Goal: Transaction & Acquisition: Download file/media

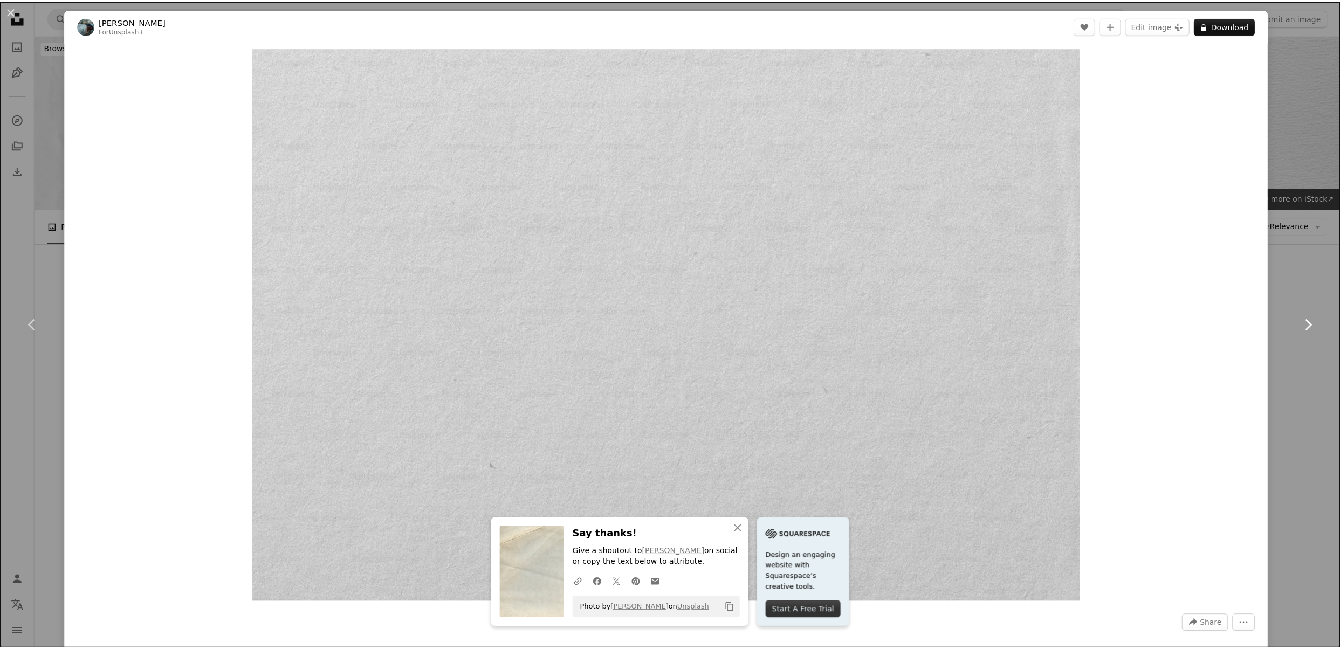
scroll to position [306, 0]
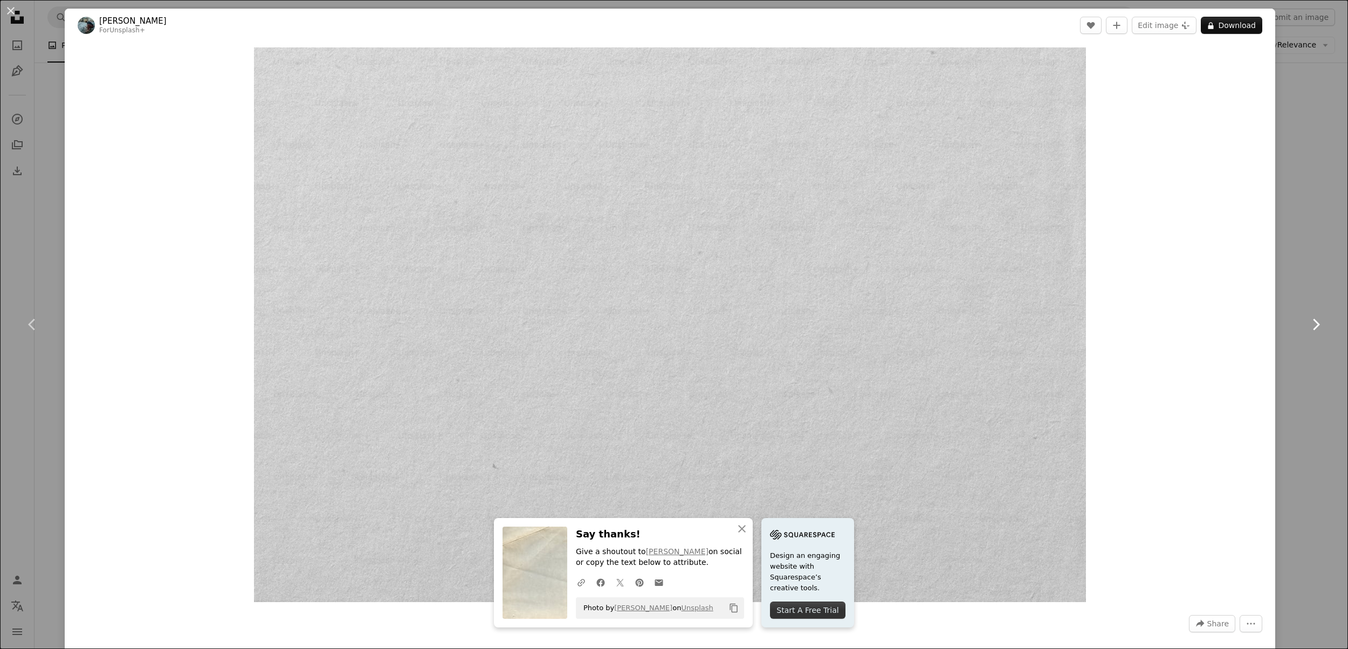
click at [1319, 324] on icon at bounding box center [1316, 324] width 7 height 11
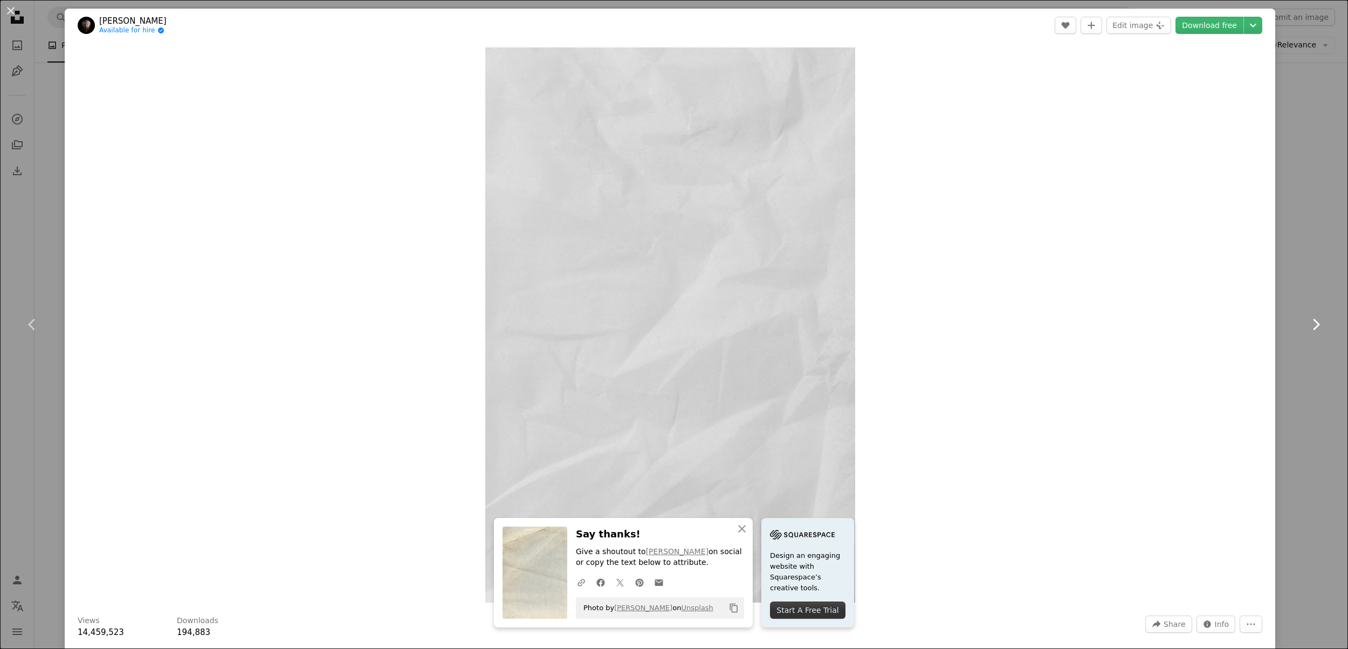
click at [1319, 324] on icon at bounding box center [1316, 324] width 7 height 11
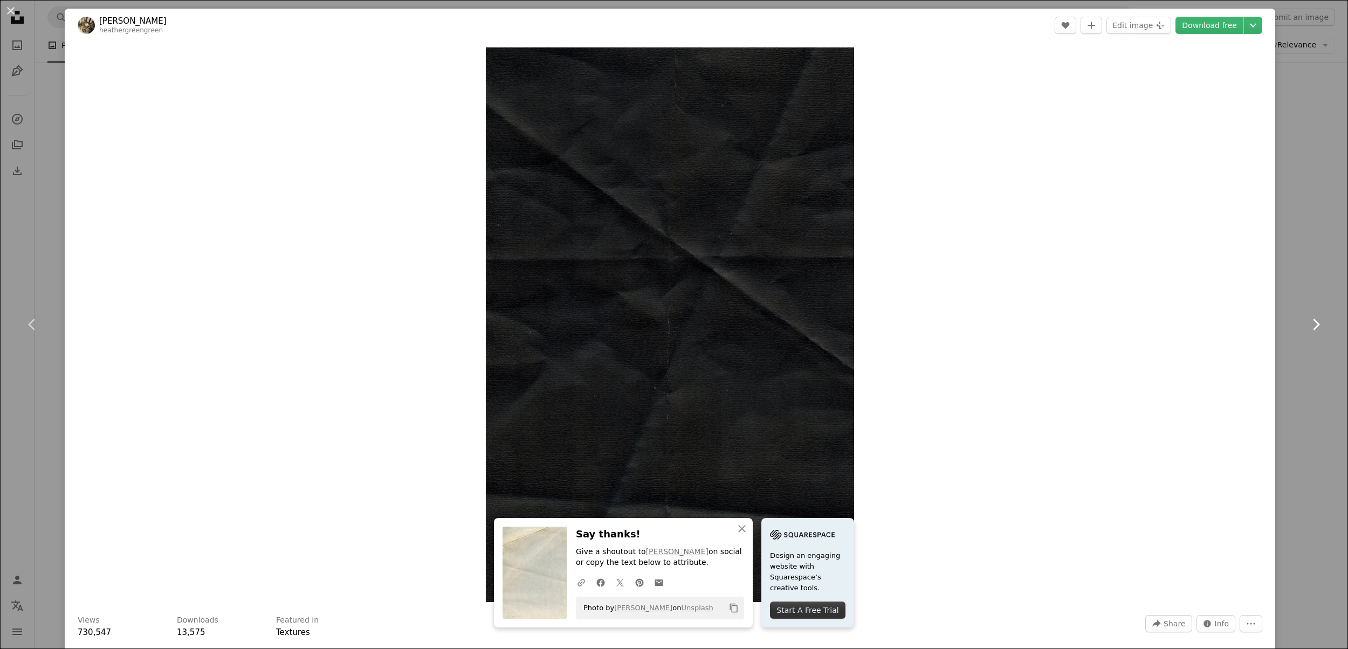
click at [1319, 324] on icon at bounding box center [1316, 324] width 7 height 11
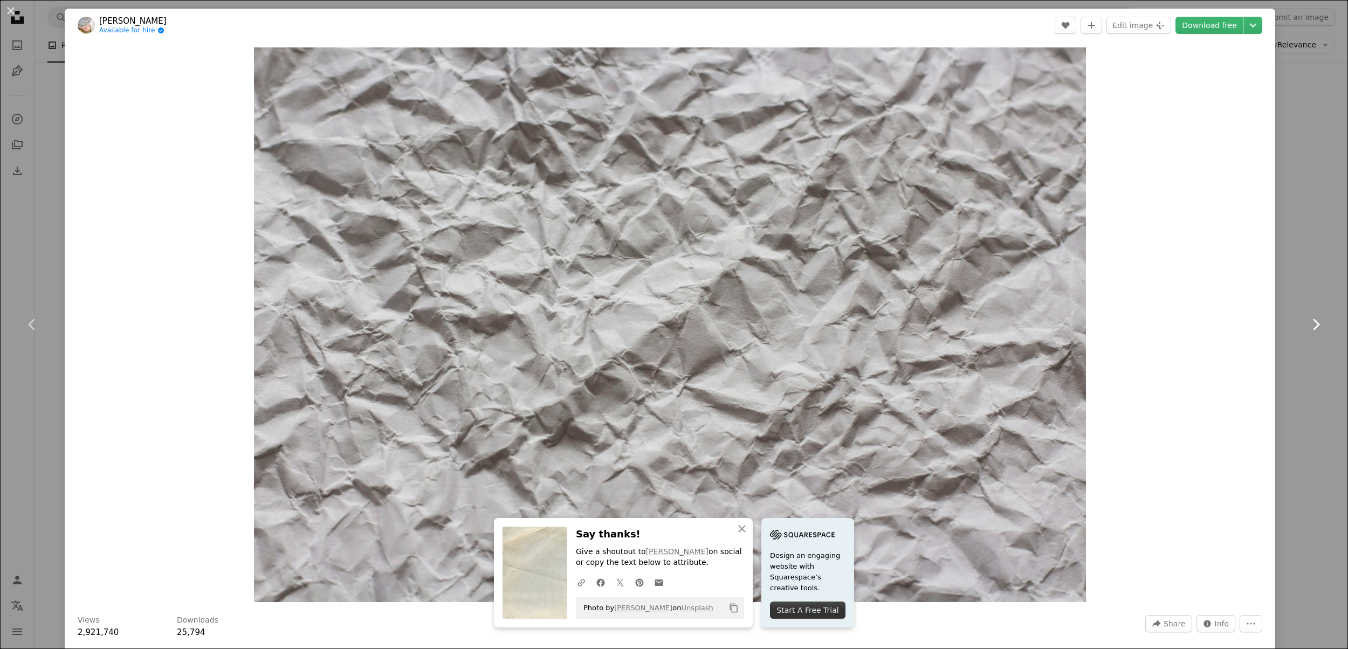
click at [1319, 324] on icon at bounding box center [1316, 324] width 7 height 11
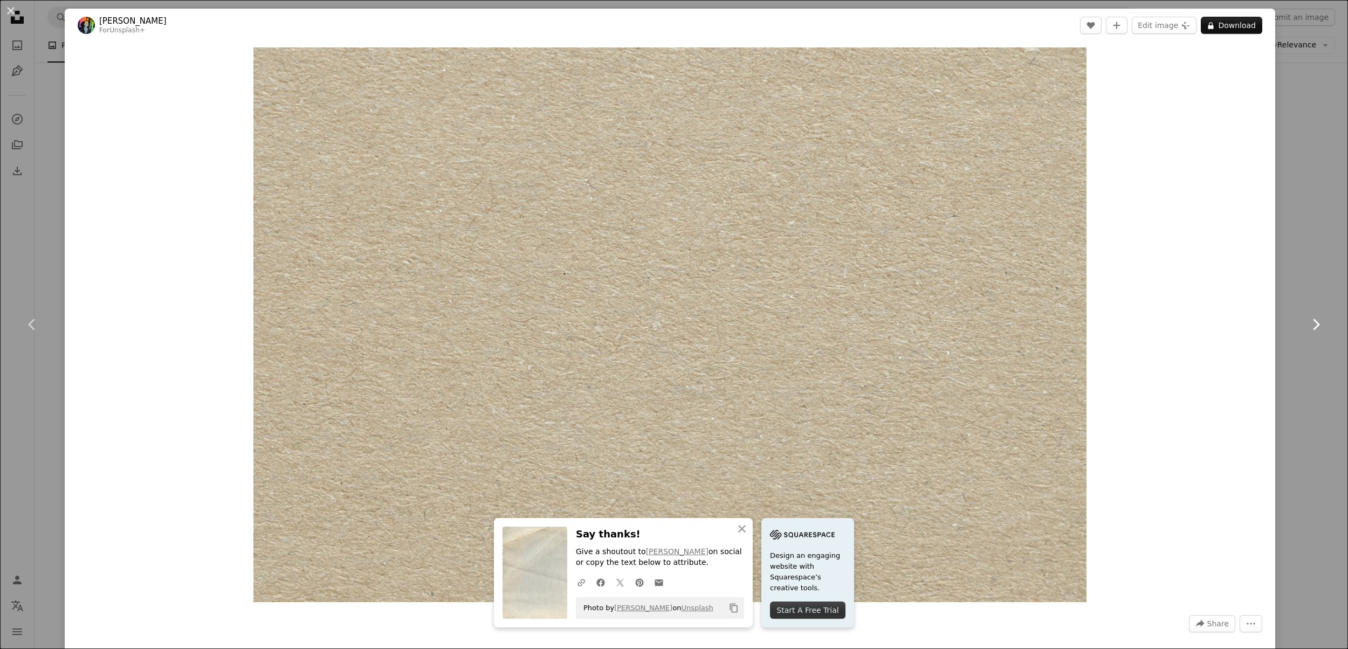
click at [1319, 324] on icon at bounding box center [1316, 324] width 7 height 11
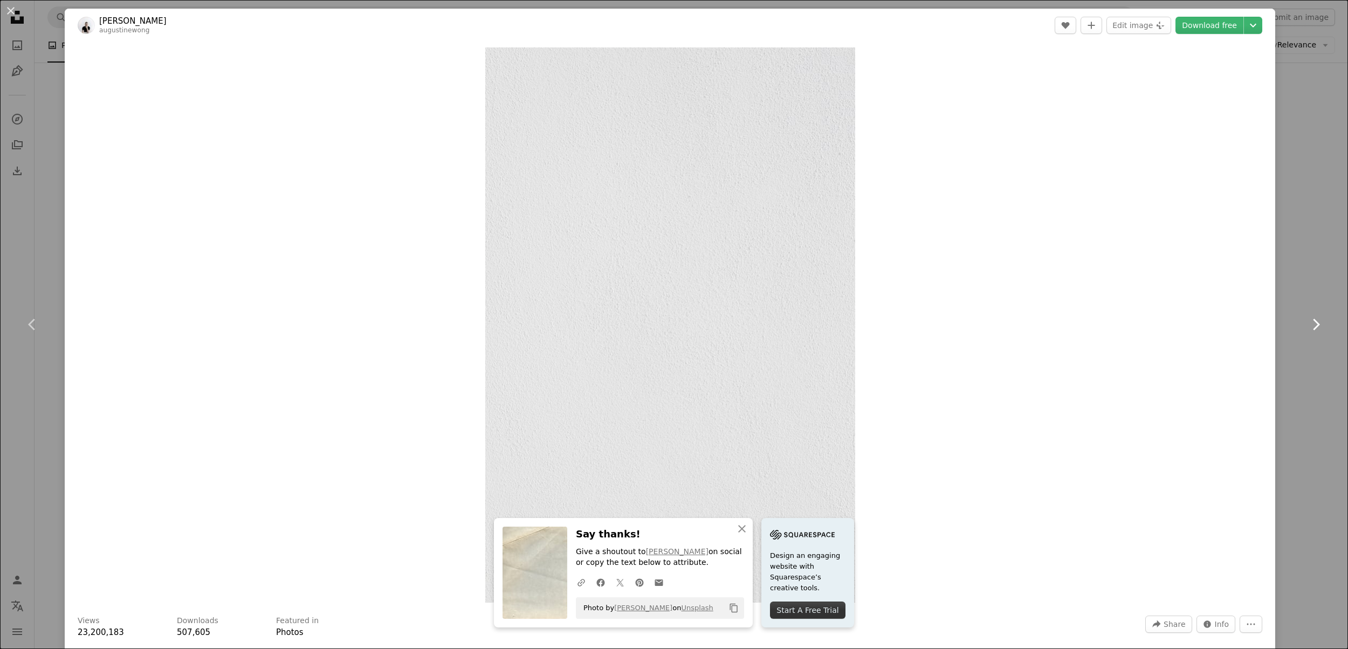
click at [1319, 324] on icon at bounding box center [1316, 324] width 7 height 11
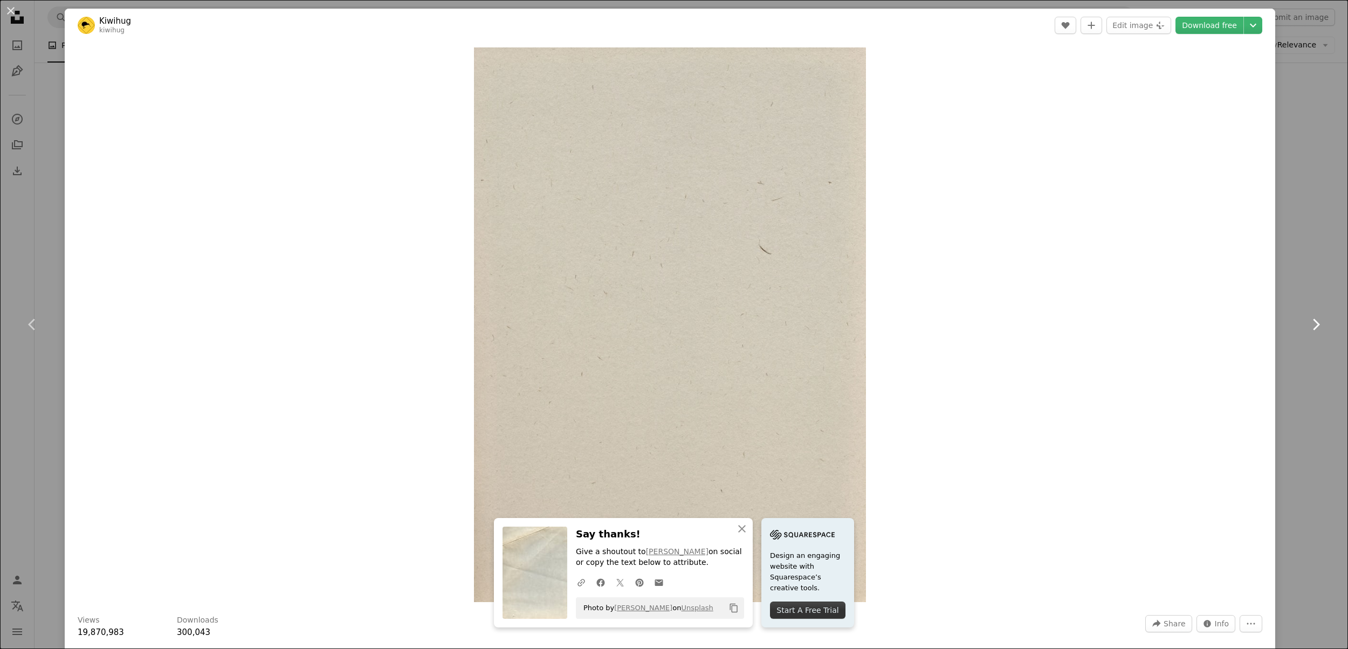
click at [1319, 324] on icon at bounding box center [1316, 324] width 7 height 11
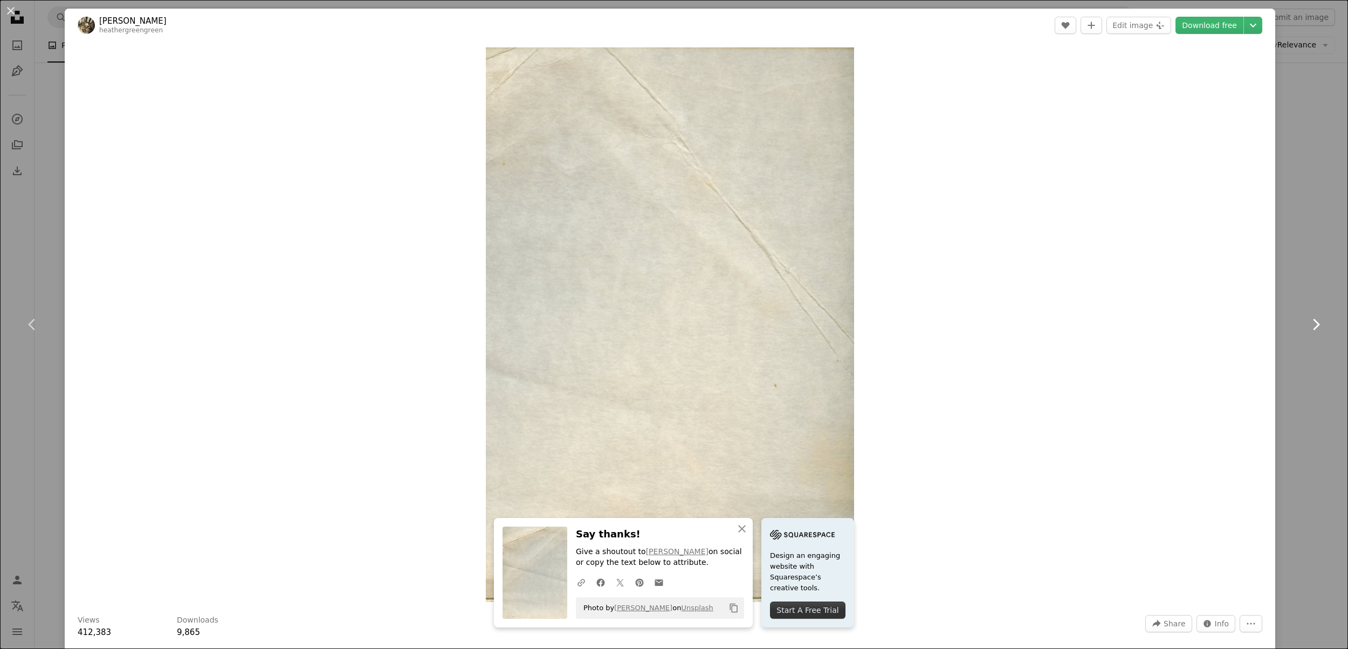
click at [1319, 324] on icon at bounding box center [1316, 324] width 7 height 11
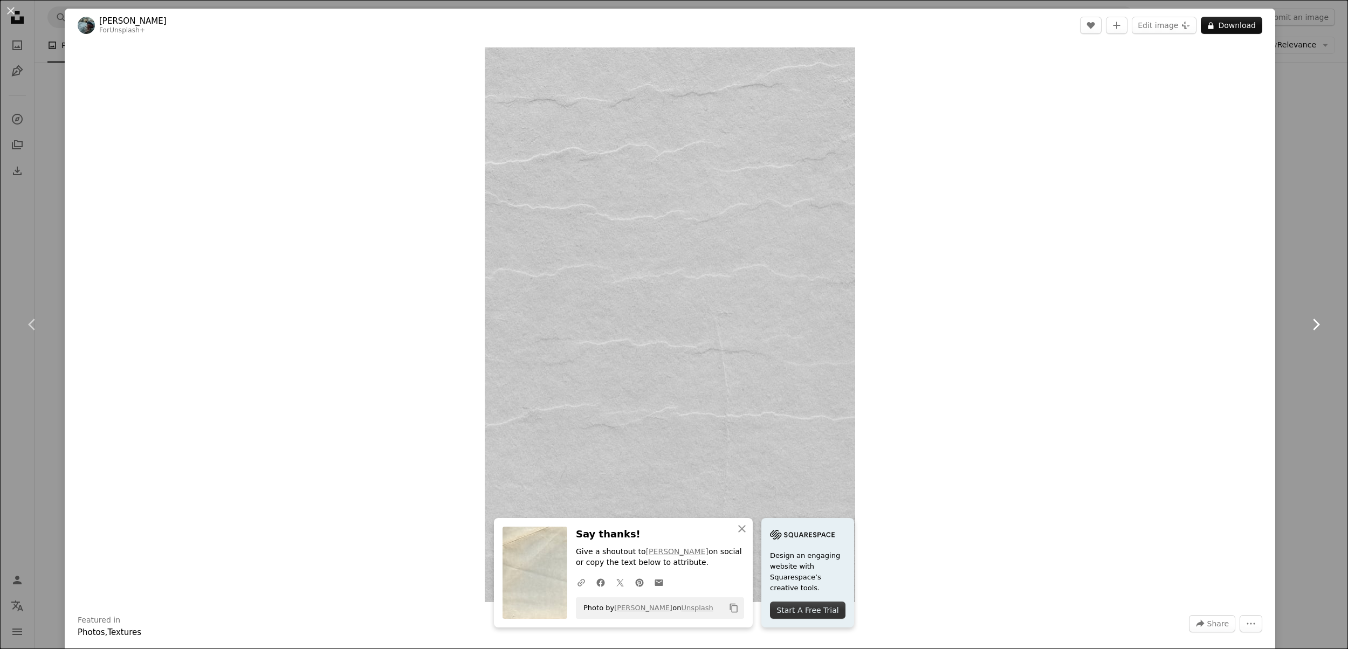
click at [1319, 324] on icon at bounding box center [1316, 324] width 7 height 11
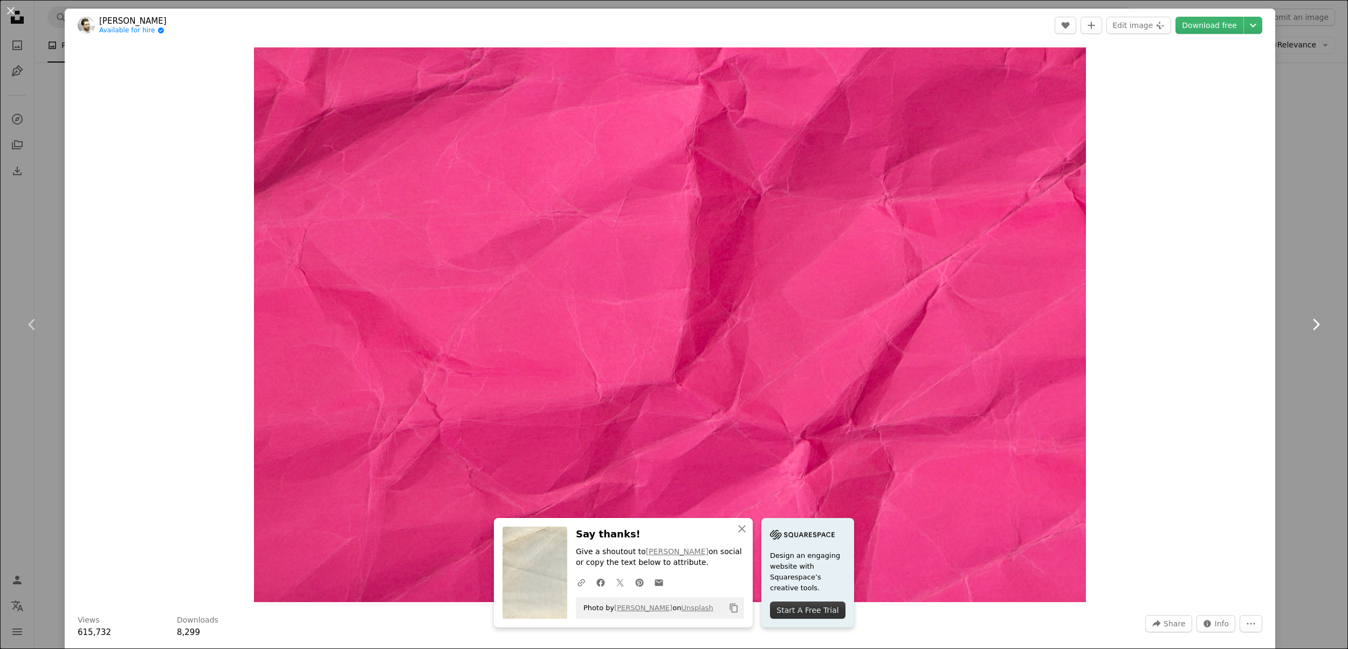
click at [1319, 324] on icon at bounding box center [1316, 324] width 7 height 11
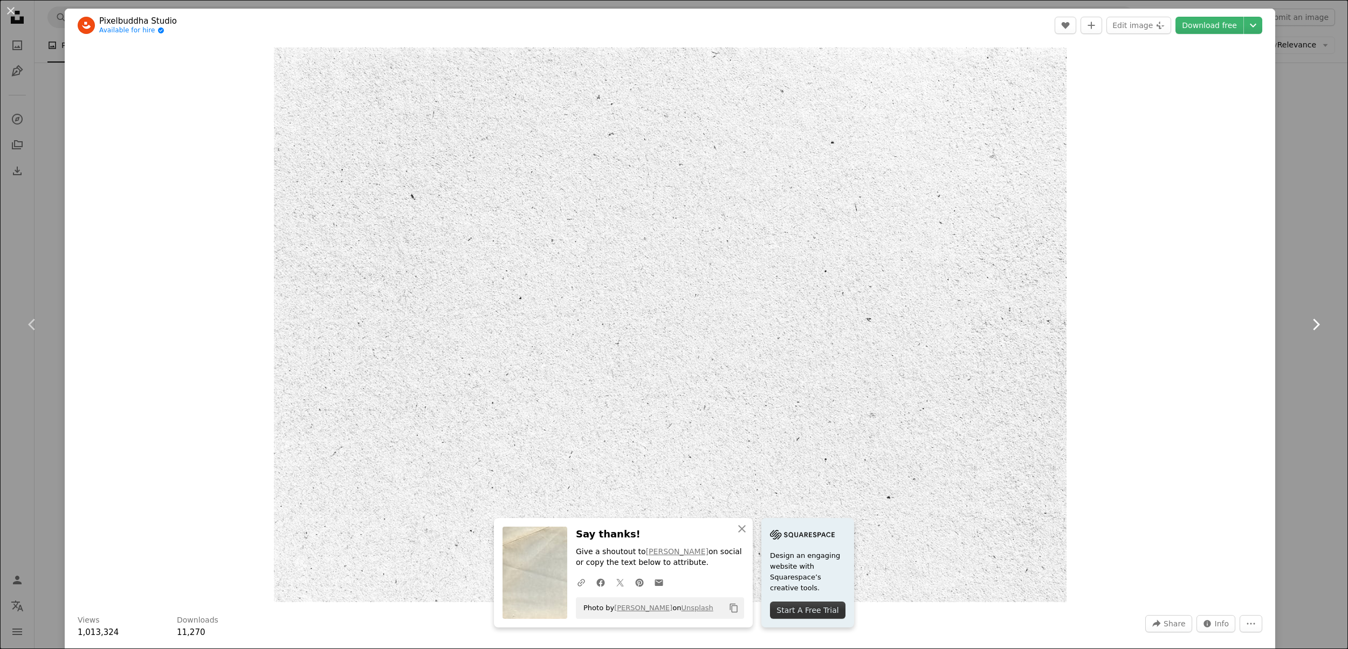
click at [1319, 324] on icon at bounding box center [1316, 324] width 7 height 11
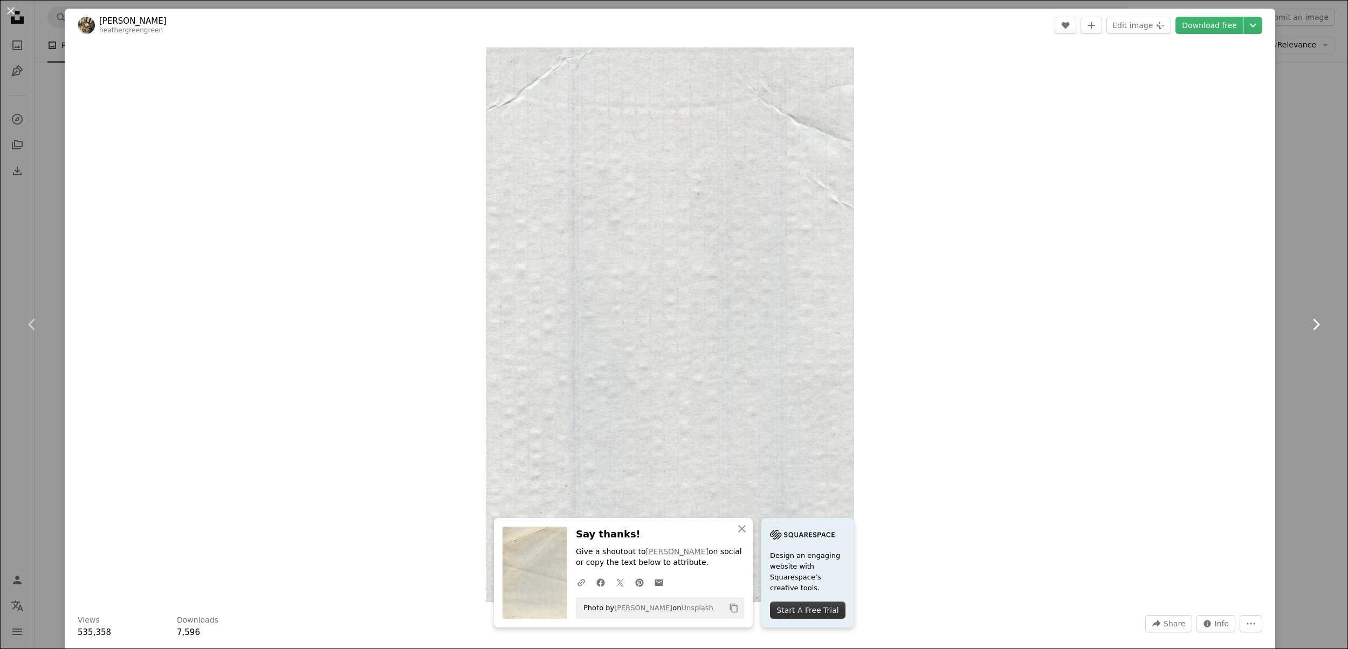
click at [1319, 324] on icon at bounding box center [1316, 324] width 7 height 11
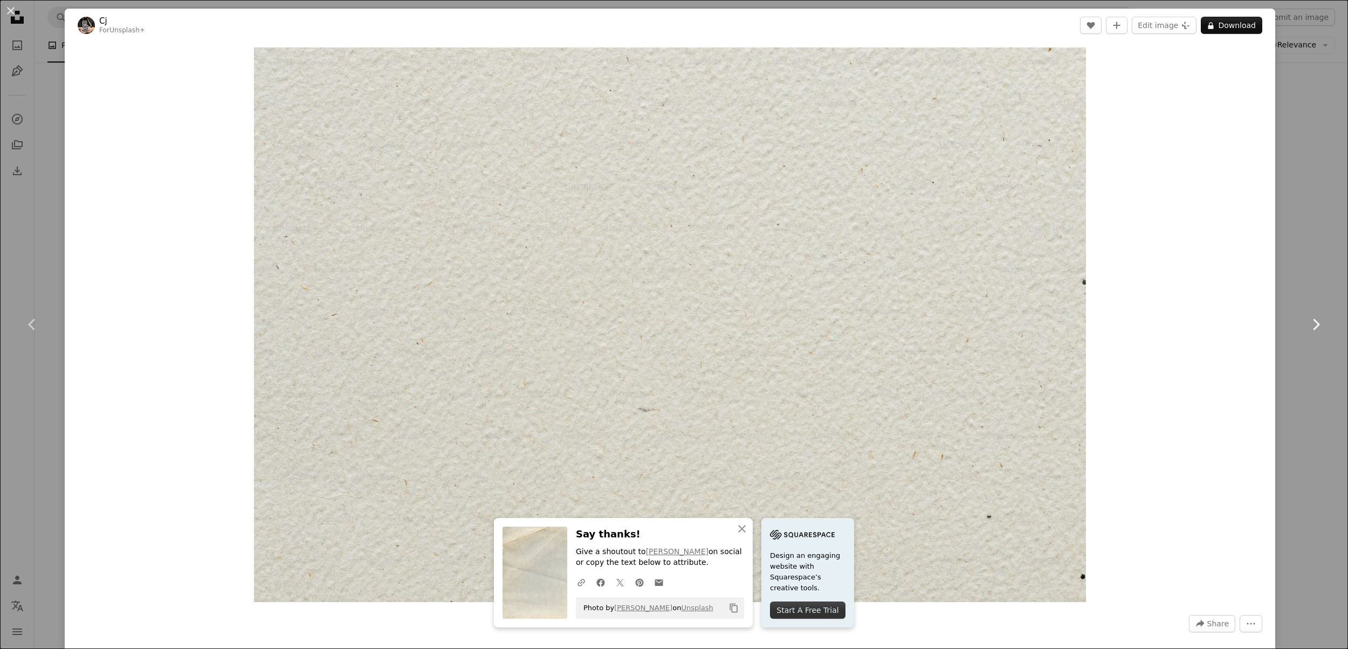
click at [1319, 324] on icon at bounding box center [1316, 324] width 7 height 11
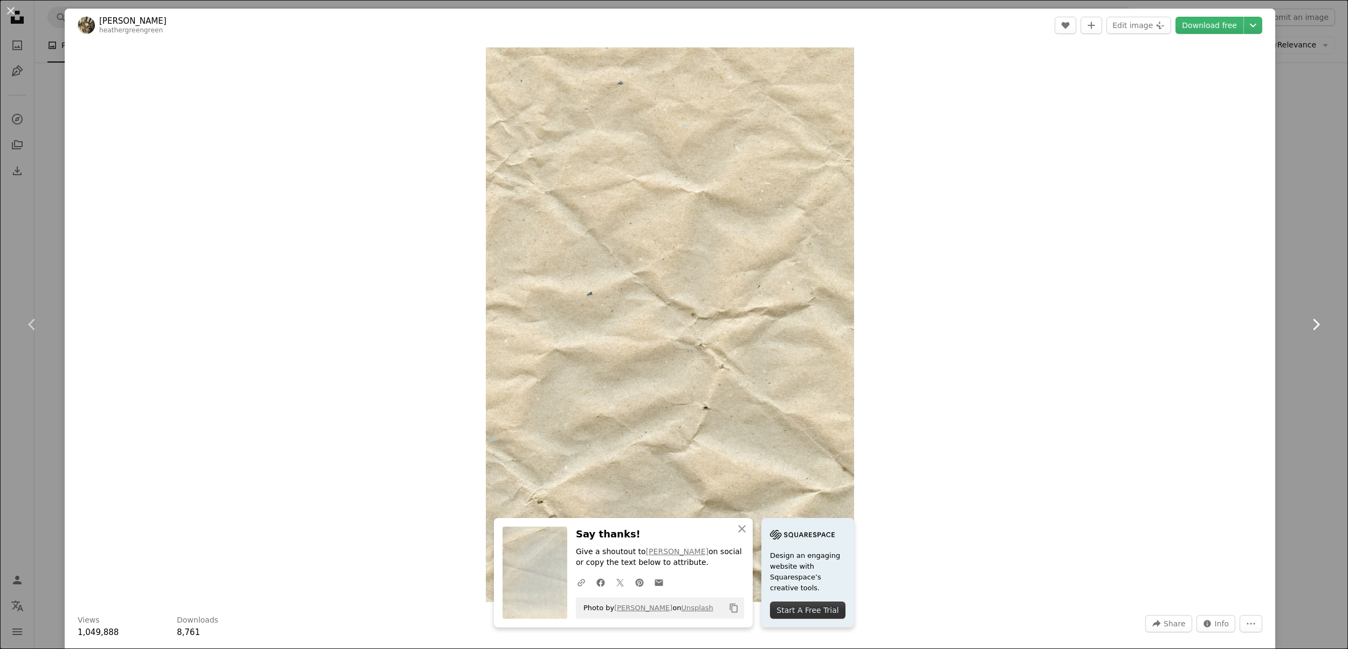
click at [1319, 324] on icon at bounding box center [1316, 324] width 7 height 11
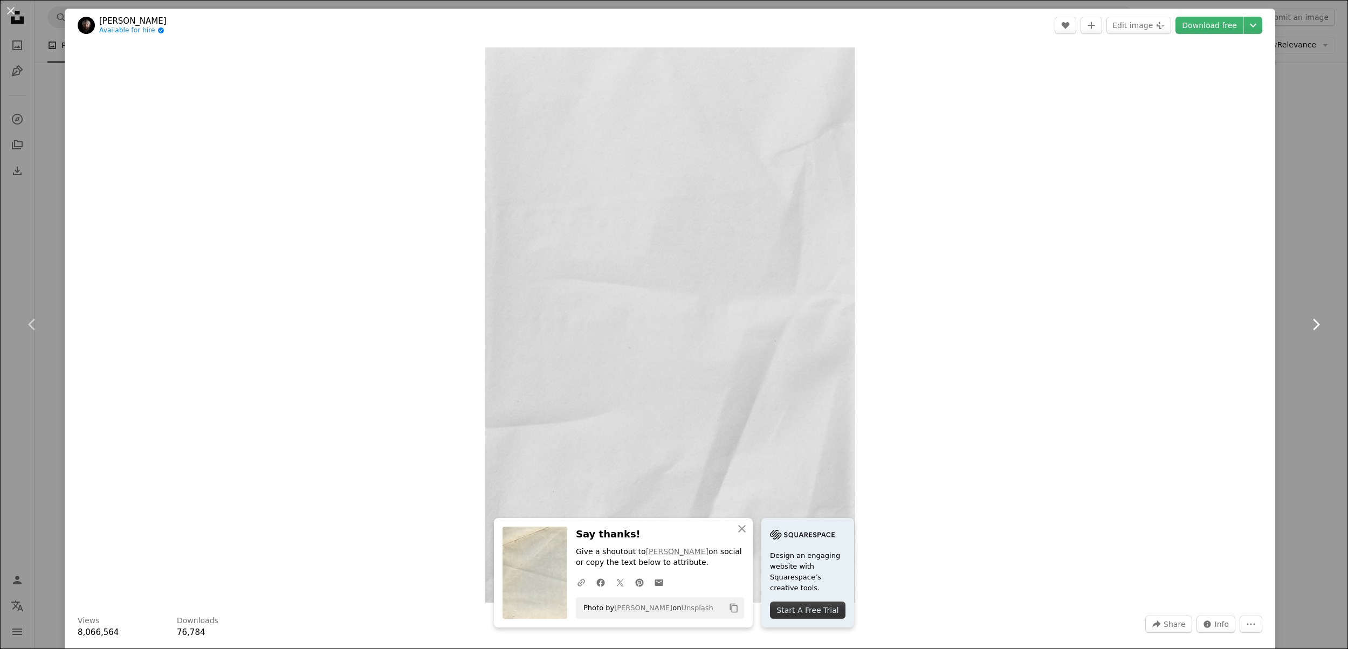
click at [1319, 324] on icon at bounding box center [1316, 324] width 7 height 11
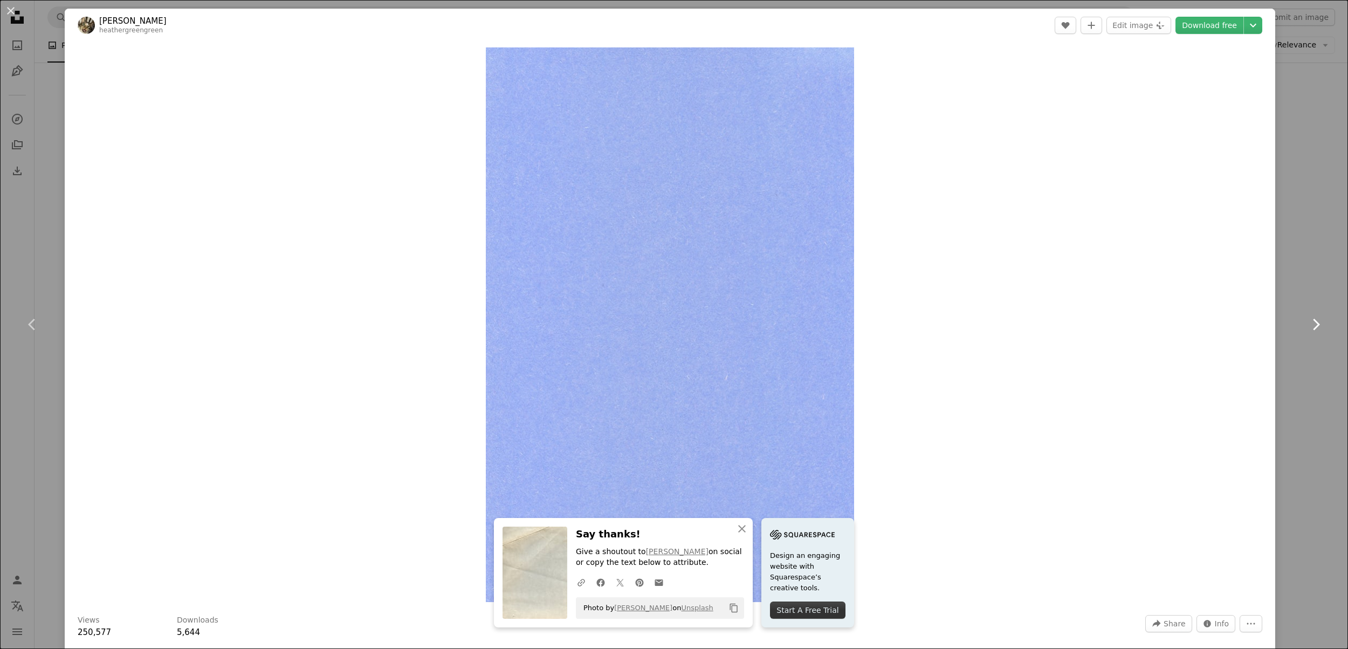
click at [1319, 324] on icon at bounding box center [1316, 324] width 7 height 11
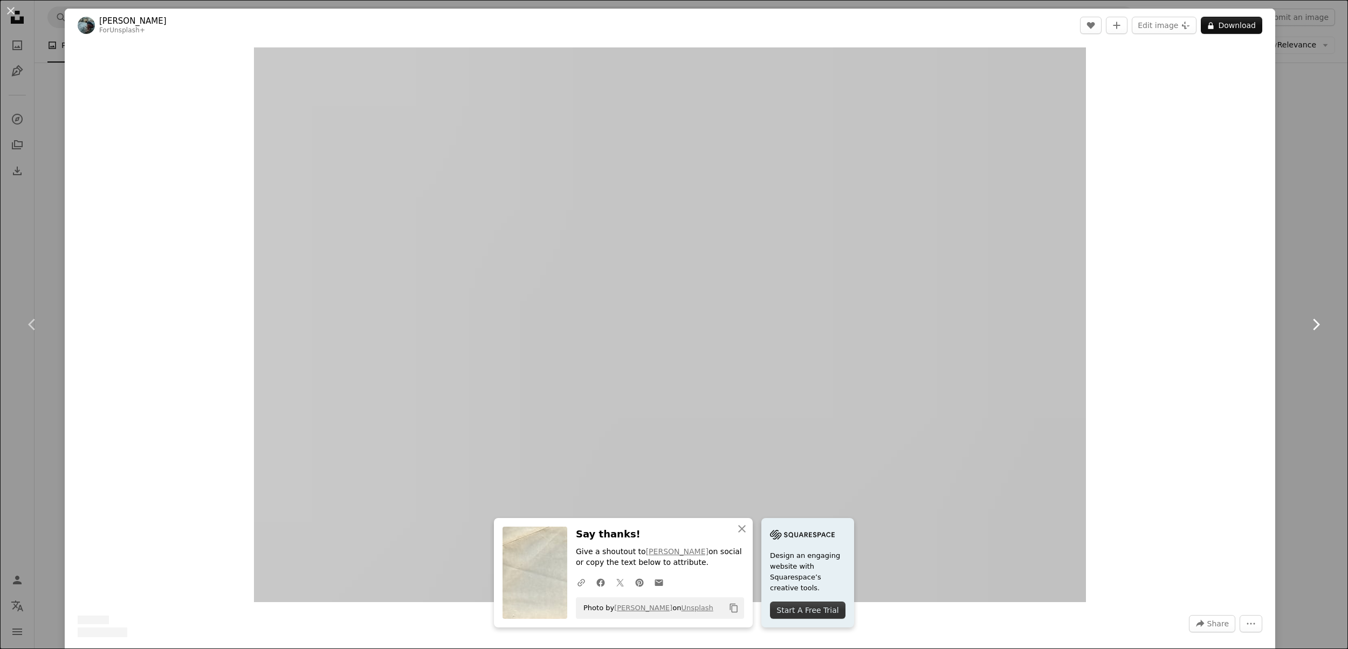
click at [1319, 324] on icon at bounding box center [1316, 324] width 7 height 11
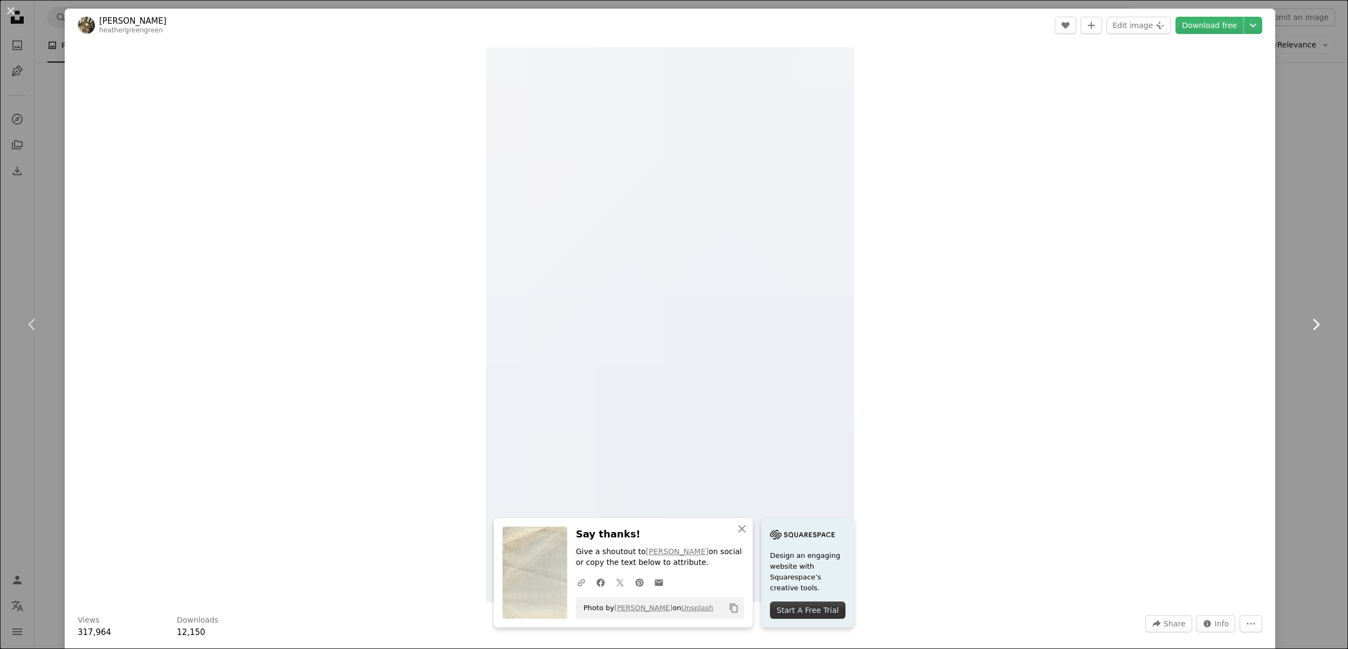
click at [1319, 324] on icon at bounding box center [1316, 324] width 7 height 11
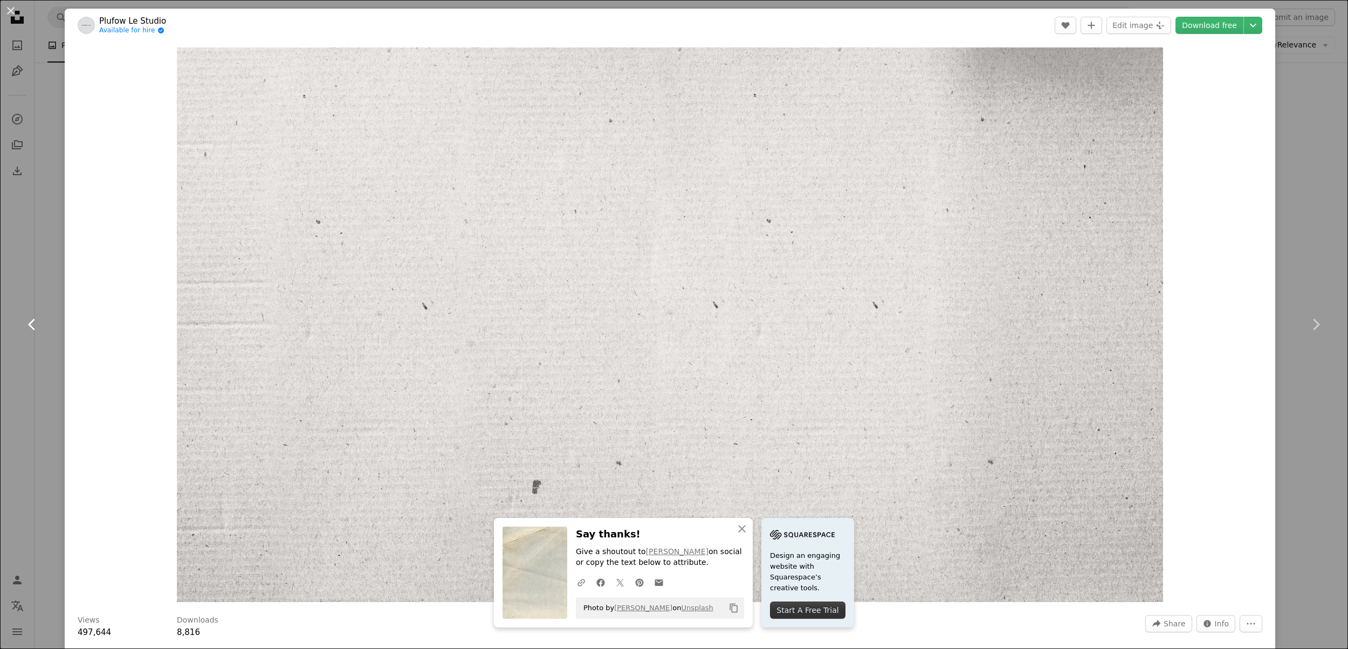
click at [33, 324] on icon "Chevron left" at bounding box center [32, 324] width 17 height 17
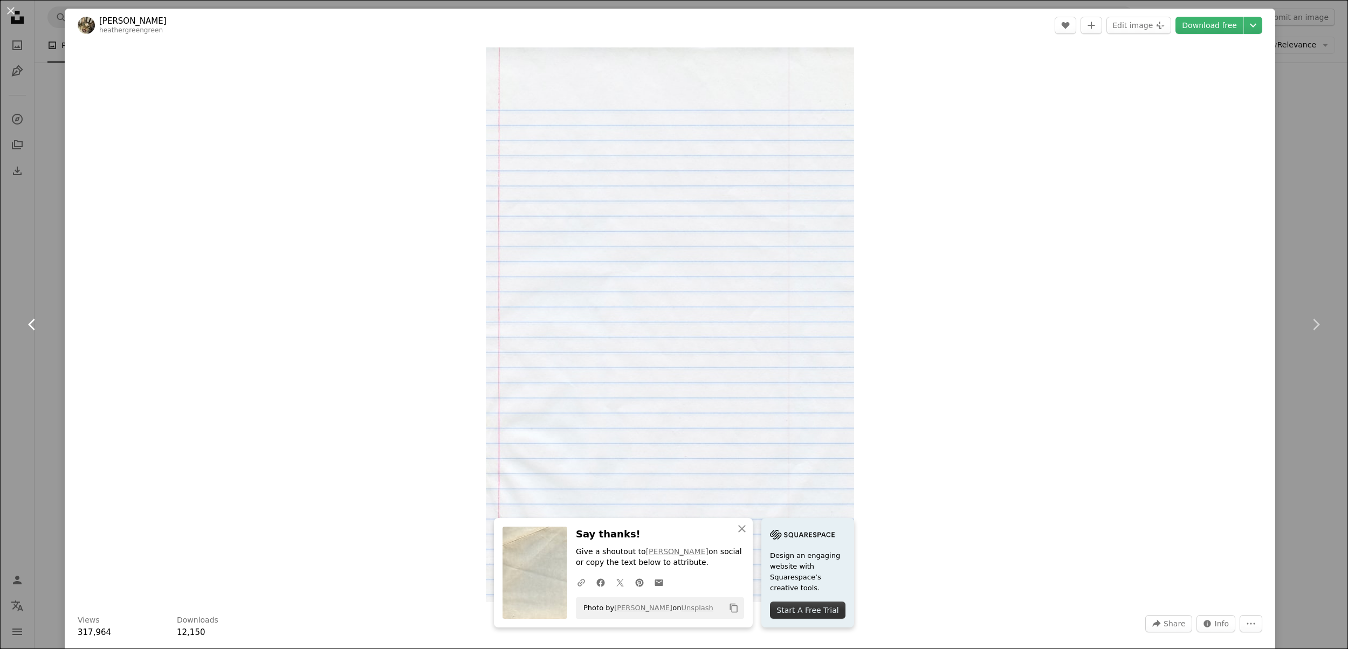
click at [33, 324] on icon "Chevron left" at bounding box center [32, 324] width 17 height 17
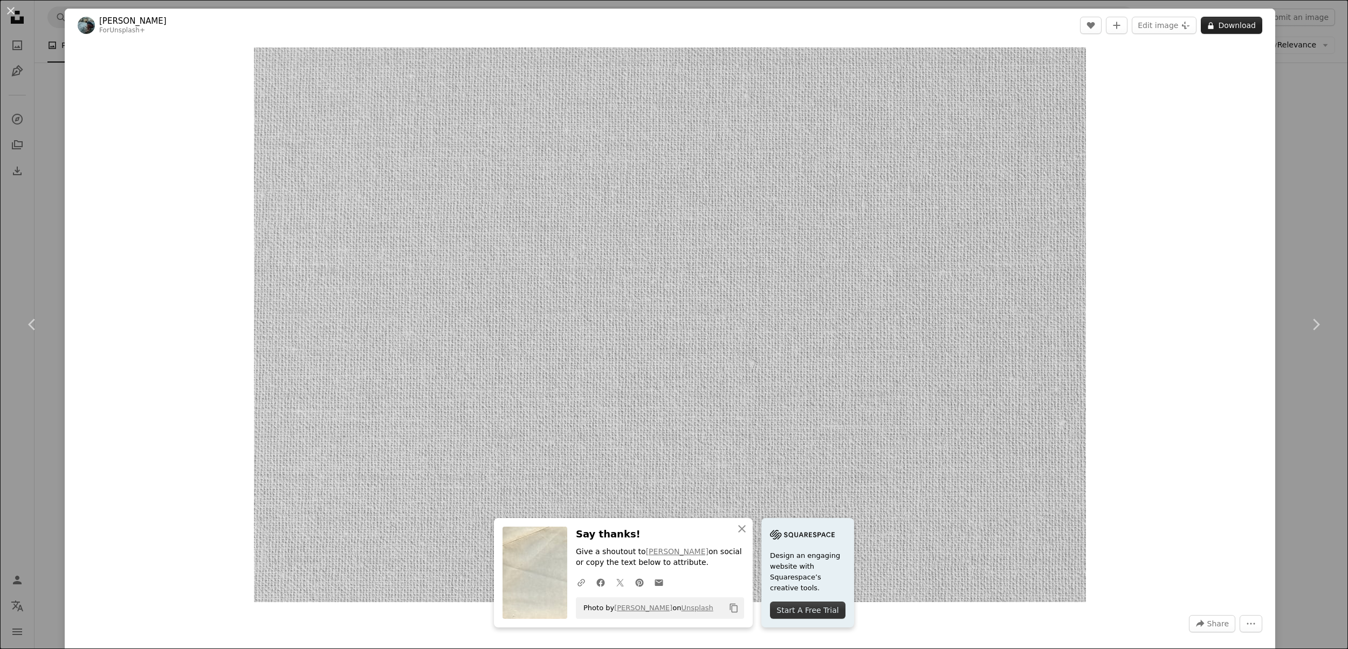
click at [1244, 29] on button "A lock Download" at bounding box center [1231, 25] width 61 height 17
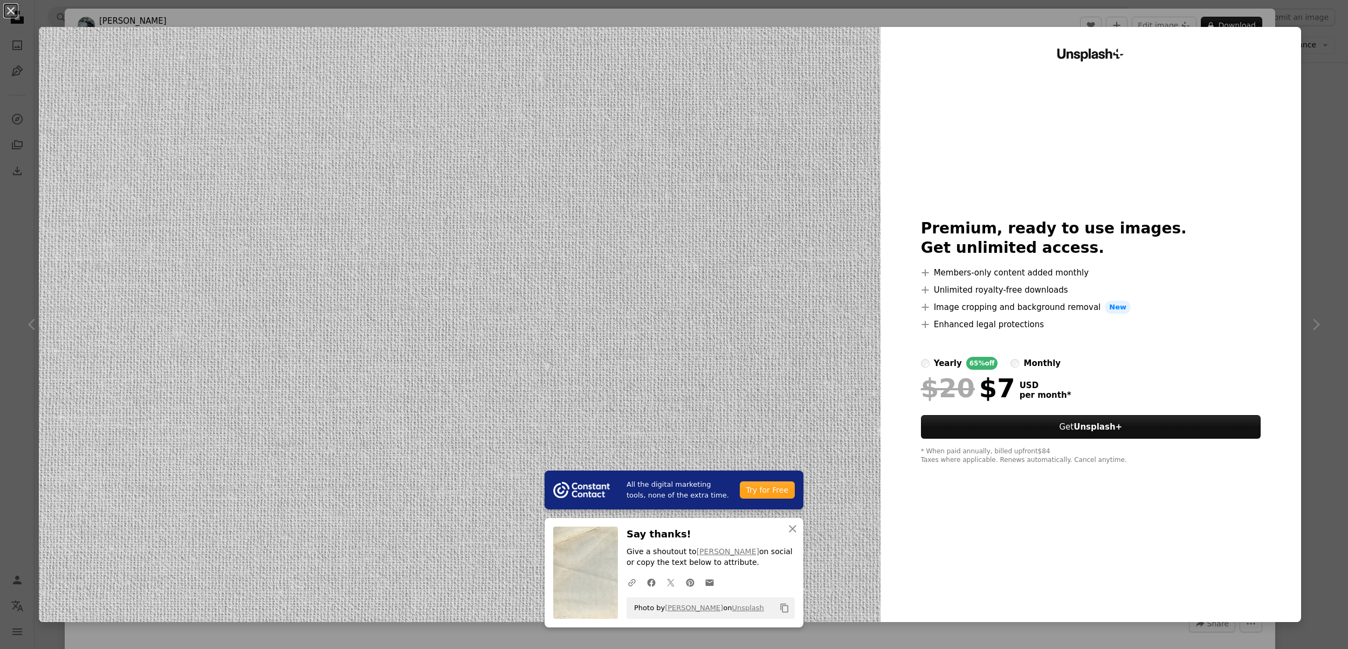
click at [1322, 327] on div "An X shape All the digital marketing tools, none of the extra time. Try for Fre…" at bounding box center [674, 324] width 1348 height 649
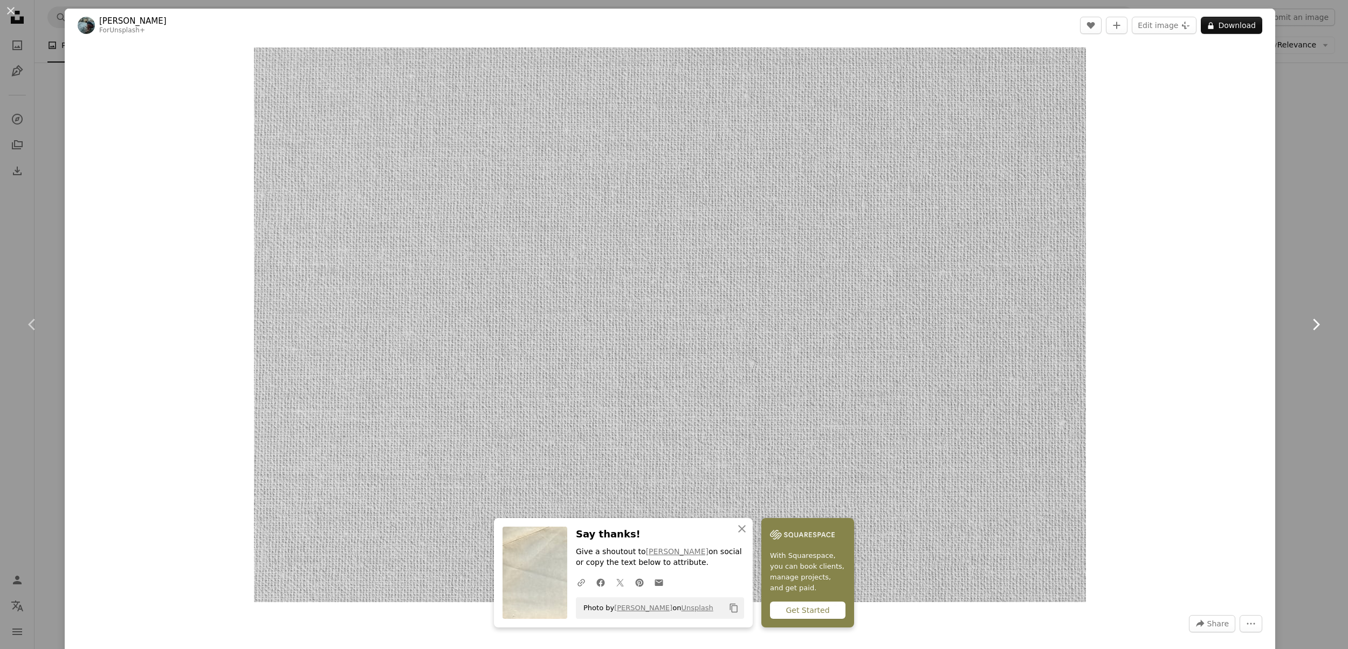
click at [1319, 326] on icon "Chevron right" at bounding box center [1315, 324] width 17 height 17
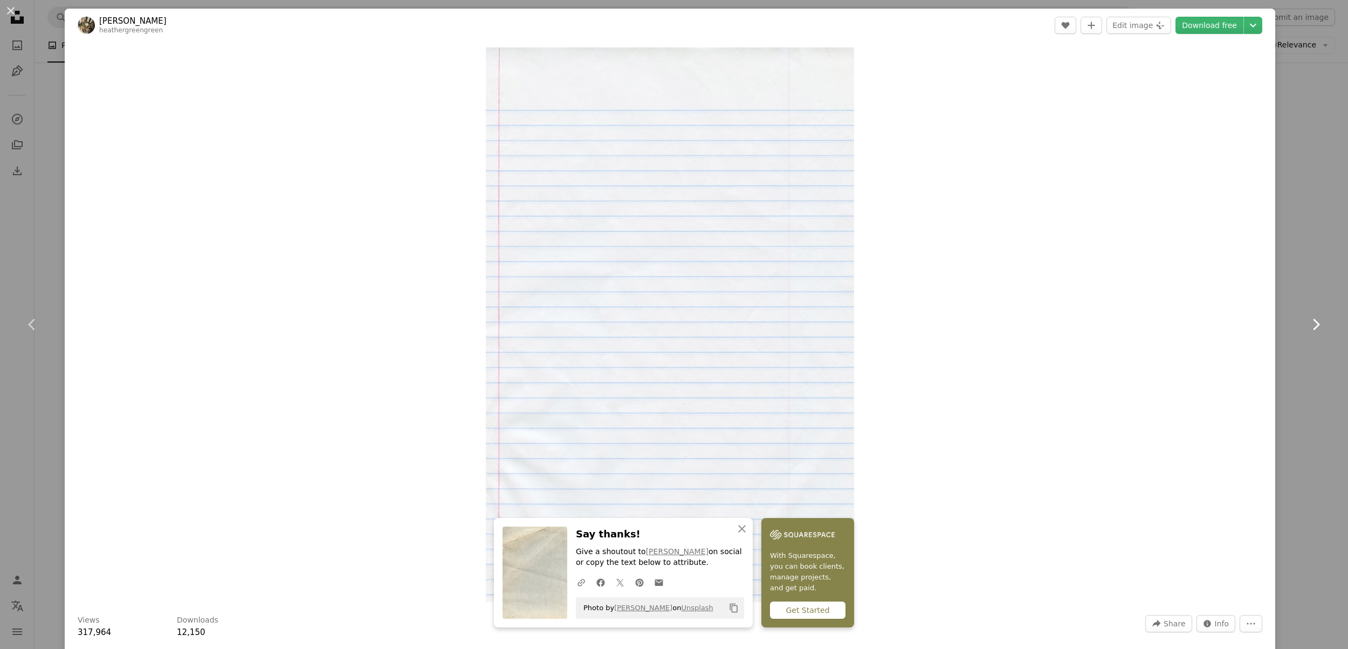
click at [1319, 326] on icon "Chevron right" at bounding box center [1315, 324] width 17 height 17
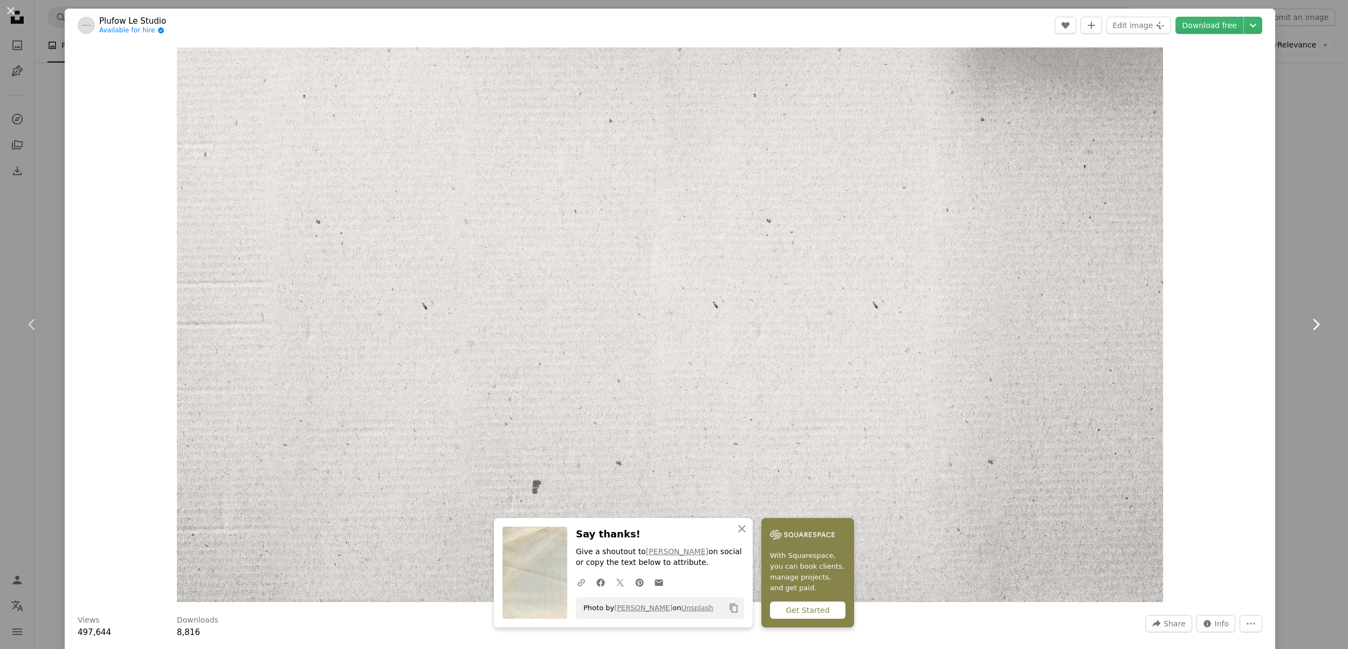
click at [1319, 326] on icon "Chevron right" at bounding box center [1315, 324] width 17 height 17
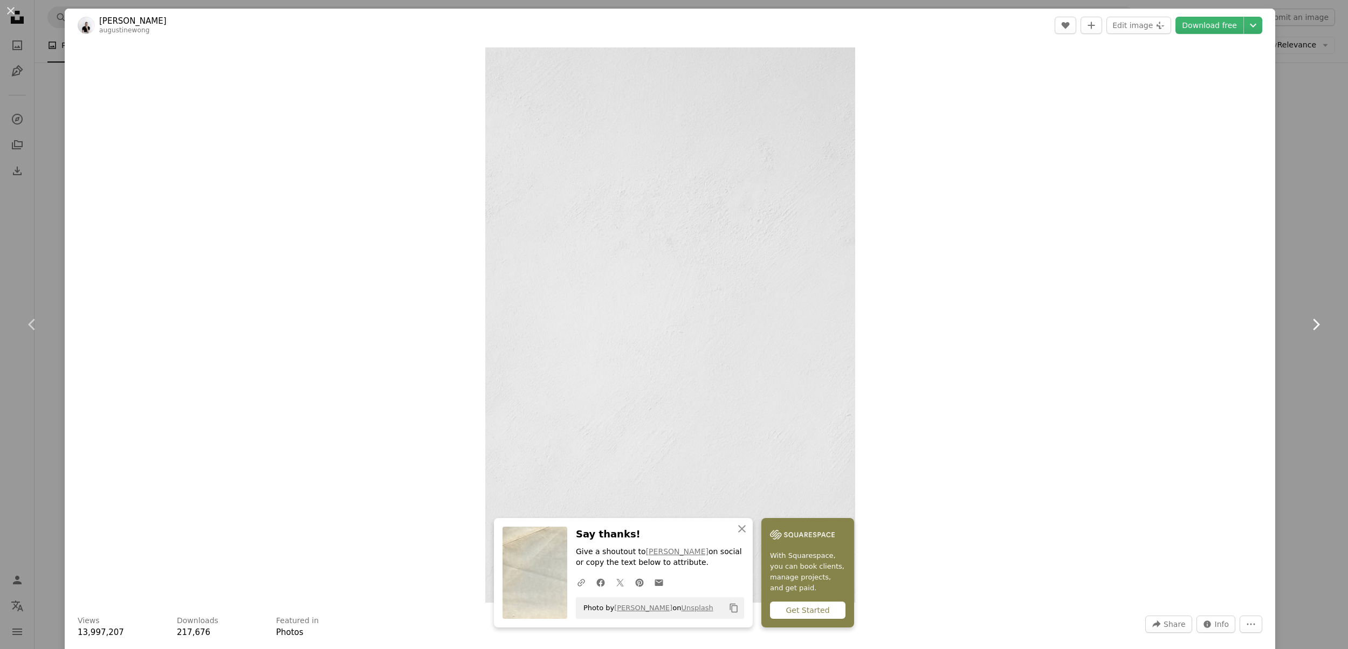
click at [1319, 326] on icon "Chevron right" at bounding box center [1315, 324] width 17 height 17
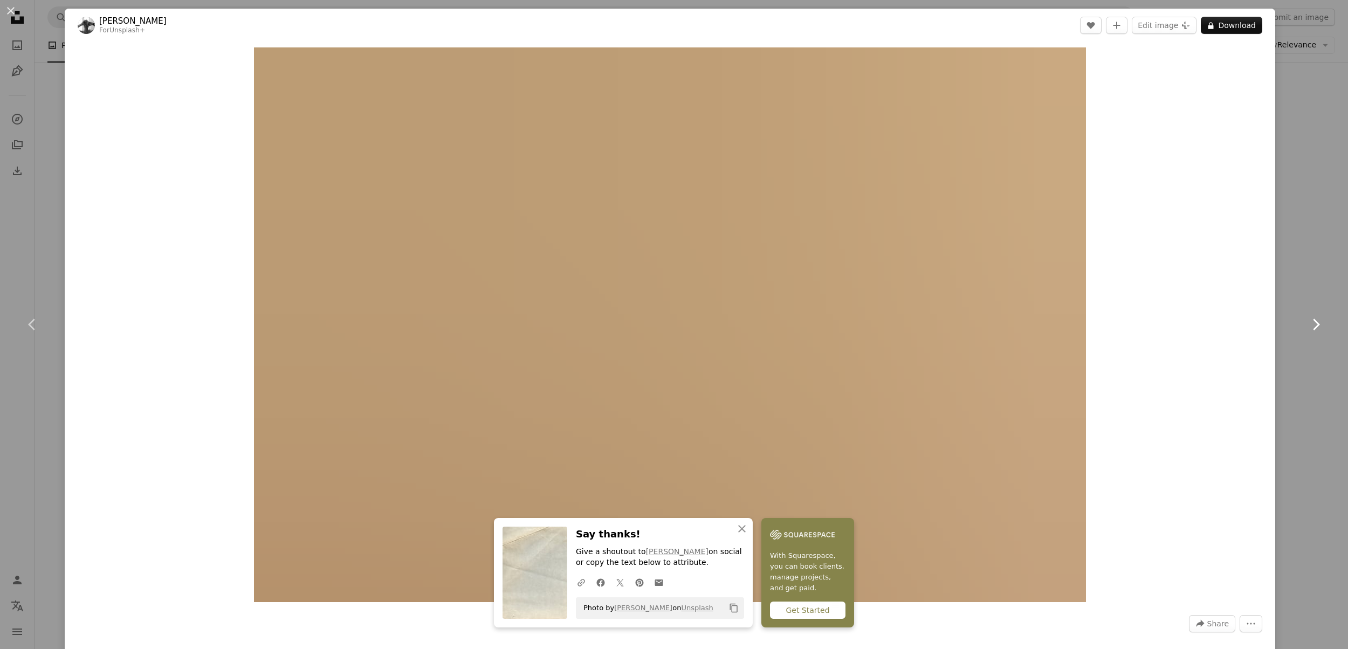
click at [1319, 326] on icon "Chevron right" at bounding box center [1315, 324] width 17 height 17
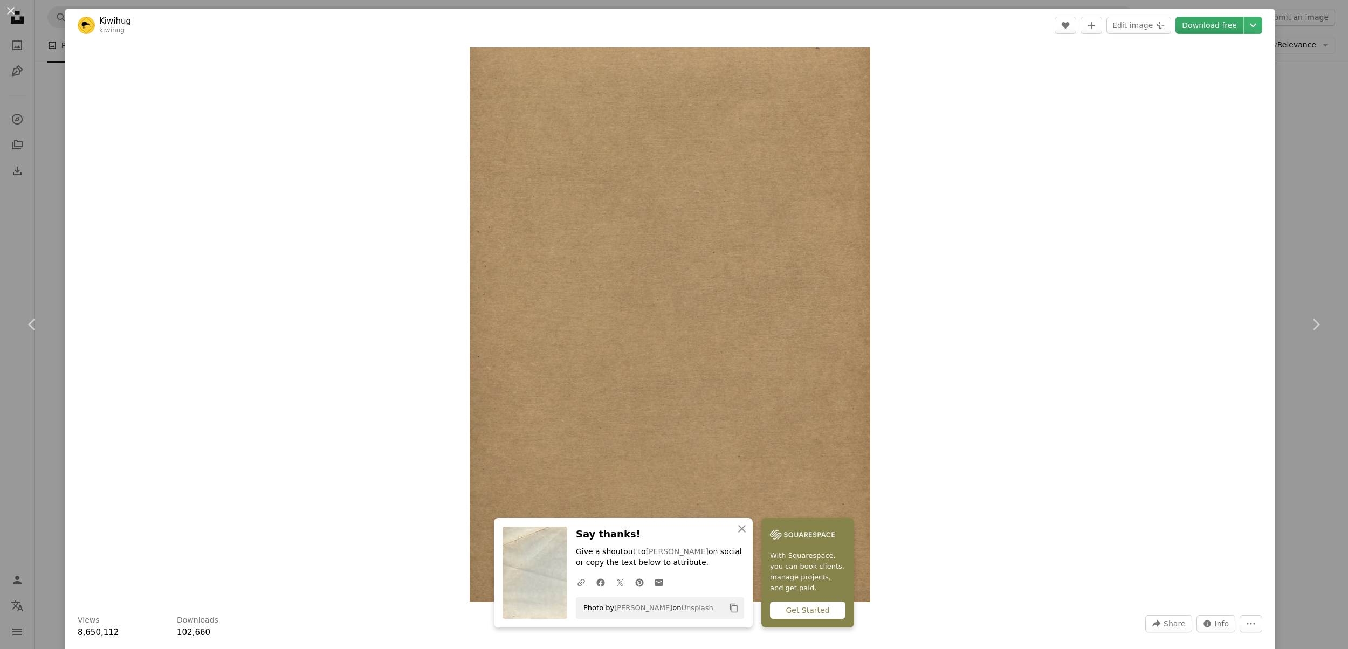
click at [1222, 23] on link "Download free" at bounding box center [1210, 25] width 68 height 17
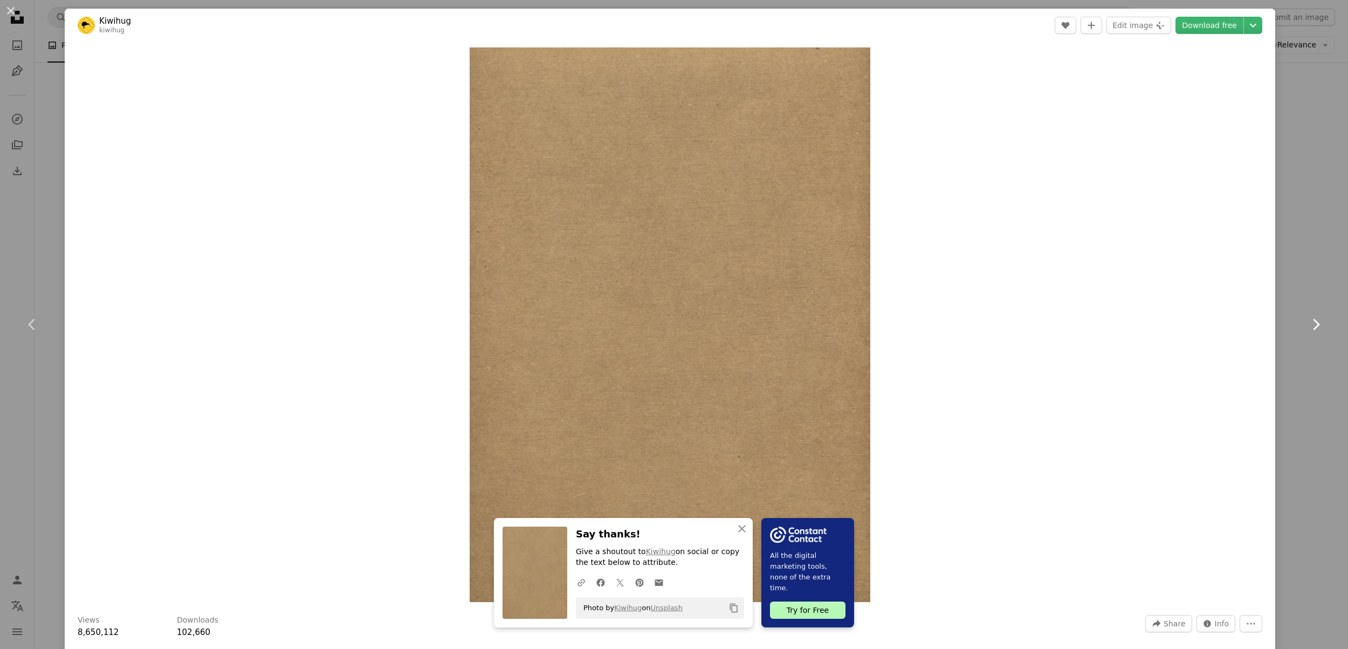
click at [1316, 326] on icon at bounding box center [1316, 324] width 7 height 11
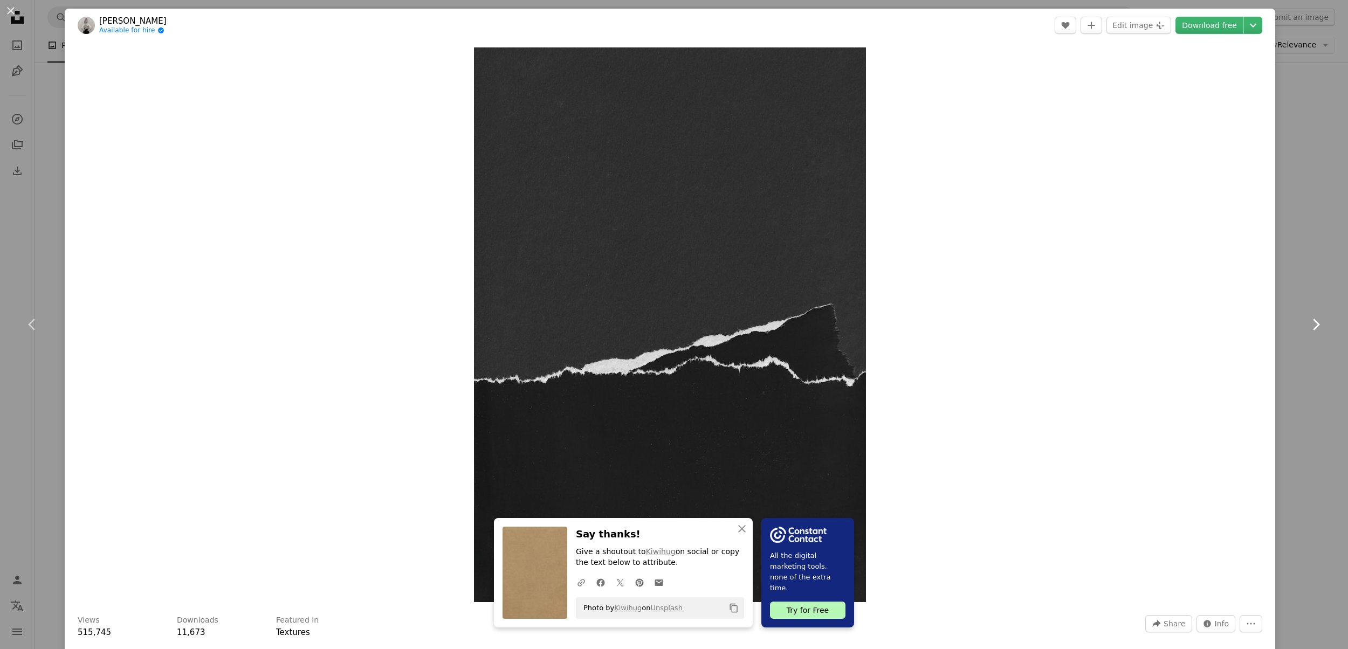
click at [1316, 326] on icon at bounding box center [1316, 324] width 7 height 11
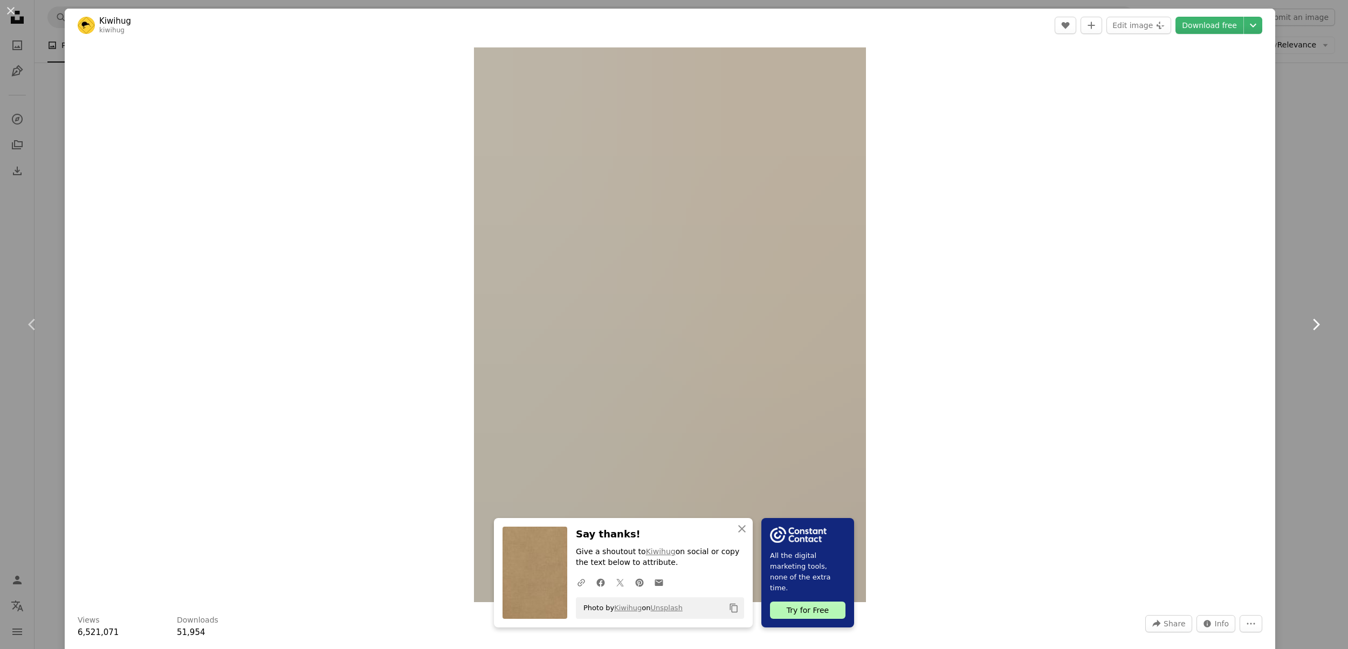
click at [1316, 326] on icon at bounding box center [1316, 324] width 7 height 11
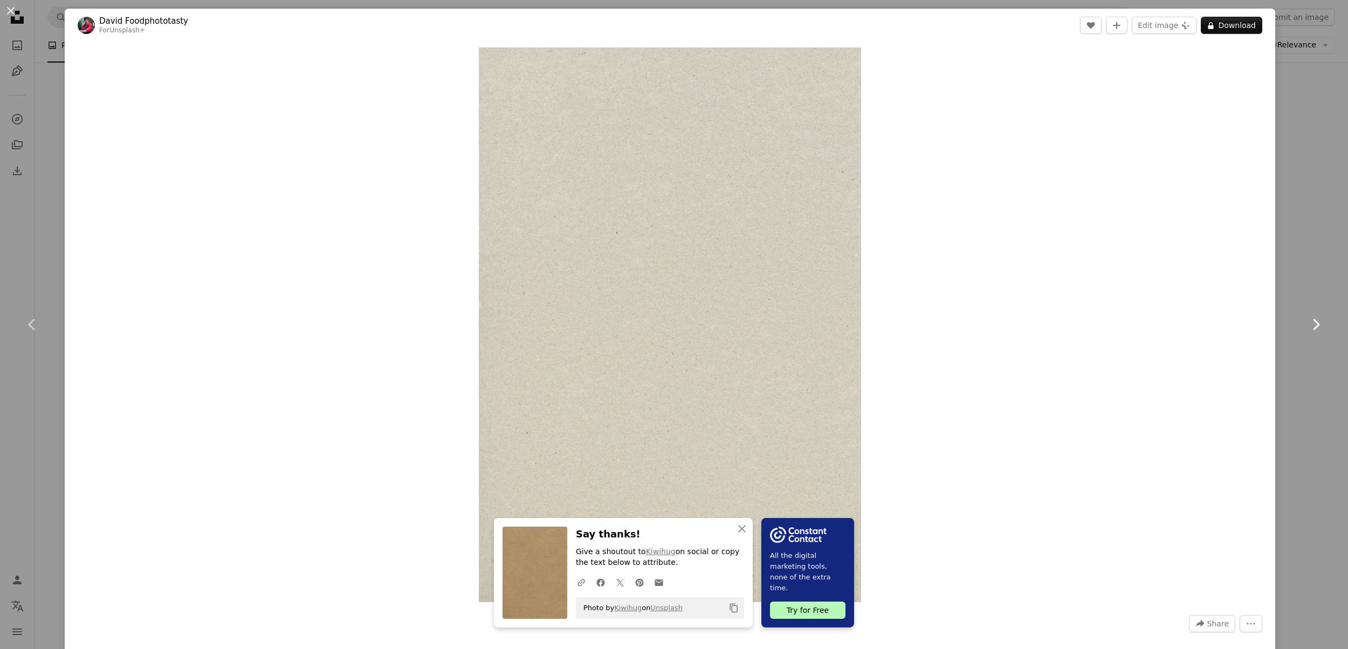
click at [1316, 326] on icon at bounding box center [1316, 324] width 7 height 11
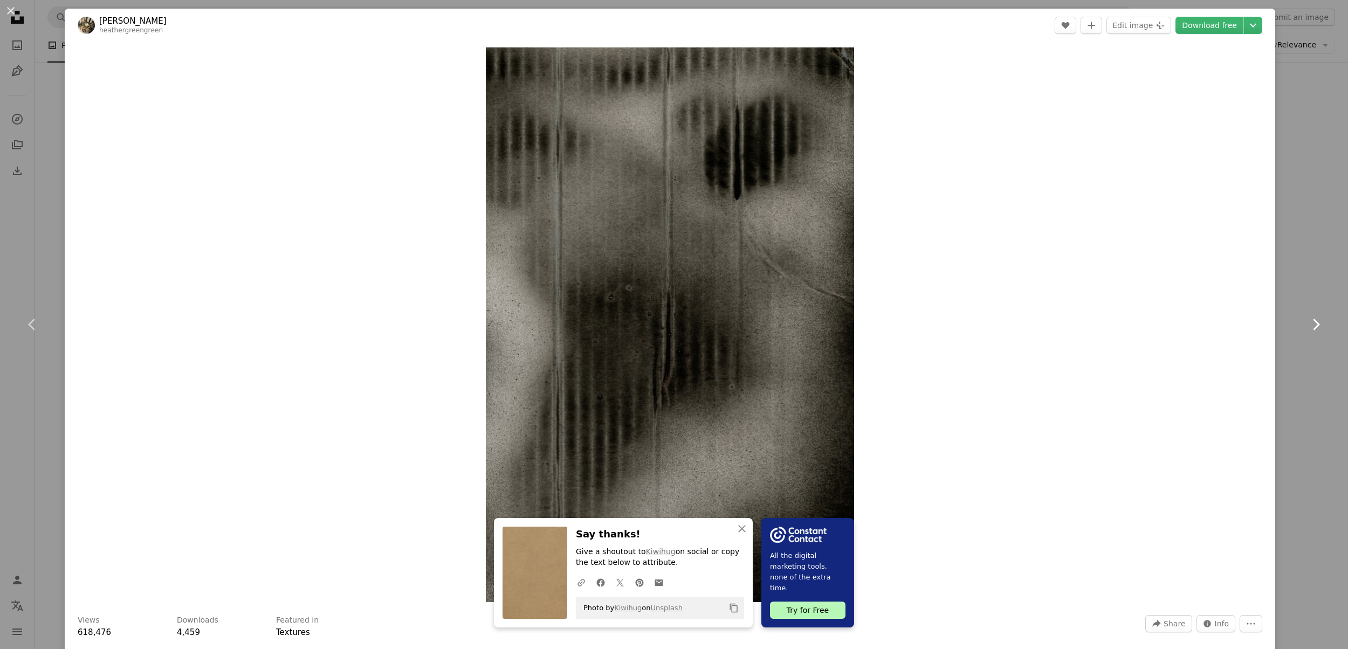
click at [1322, 325] on icon "Chevron right" at bounding box center [1315, 324] width 17 height 17
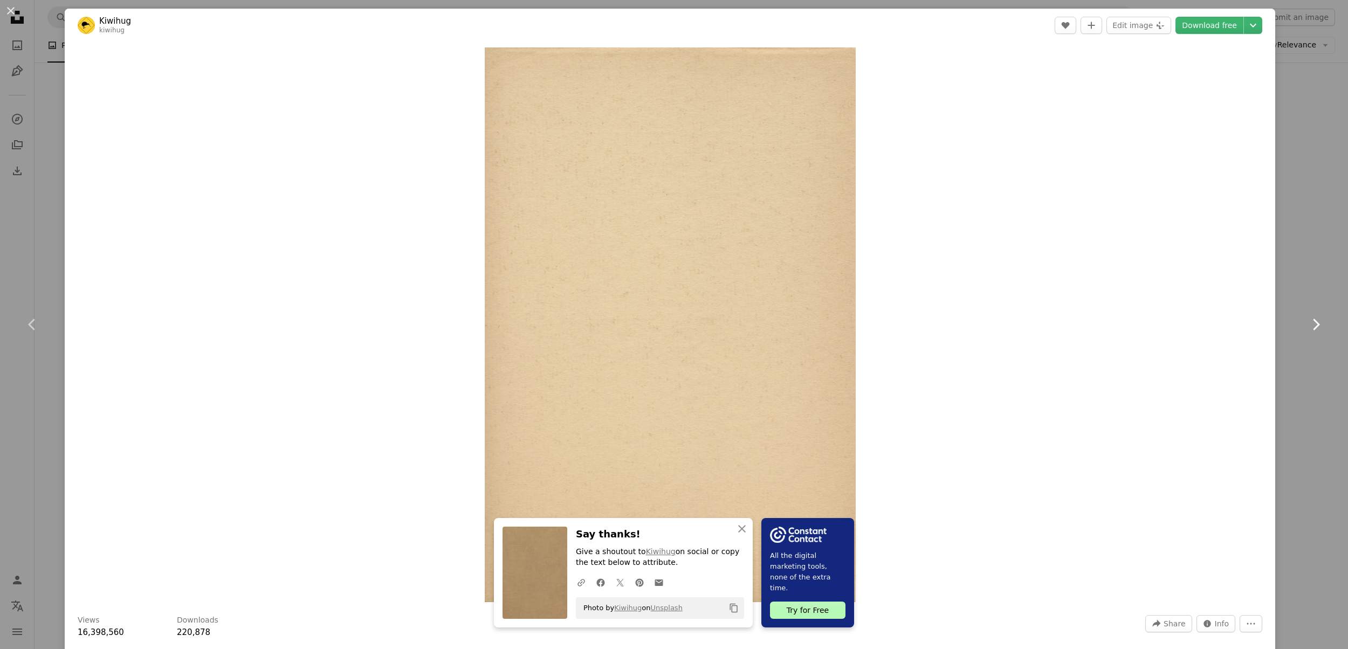
click at [1322, 325] on icon "Chevron right" at bounding box center [1315, 324] width 17 height 17
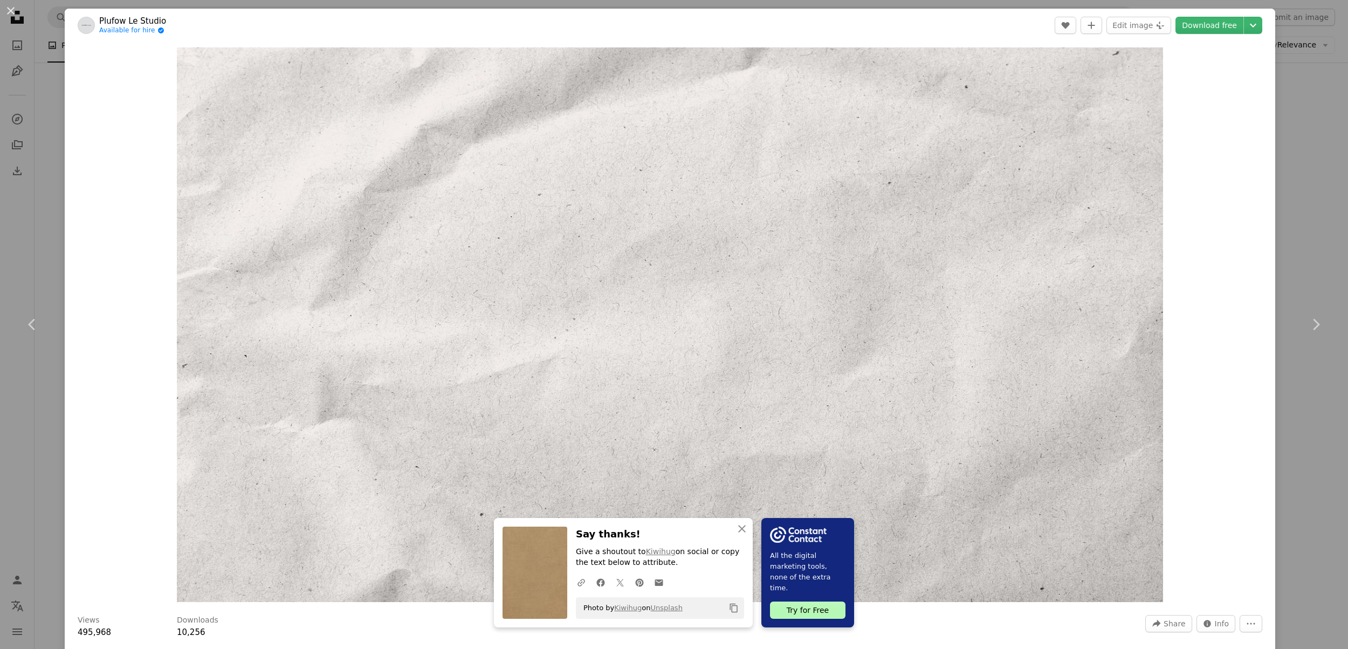
click at [1318, 175] on div "An X shape Chevron left Chevron right An X shape Close Say thanks! Give a shout…" at bounding box center [674, 324] width 1348 height 649
